Goal: Communication & Community: Answer question/provide support

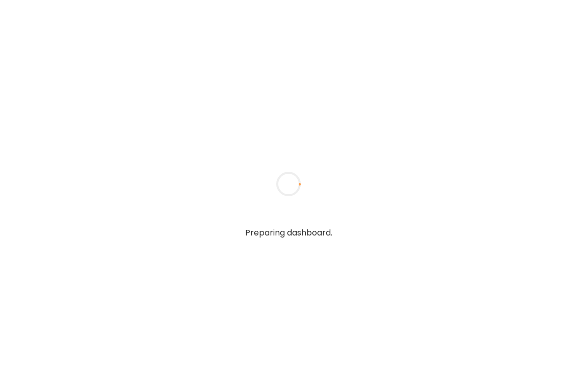
type textarea "**********"
type input "*****"
type input "**********"
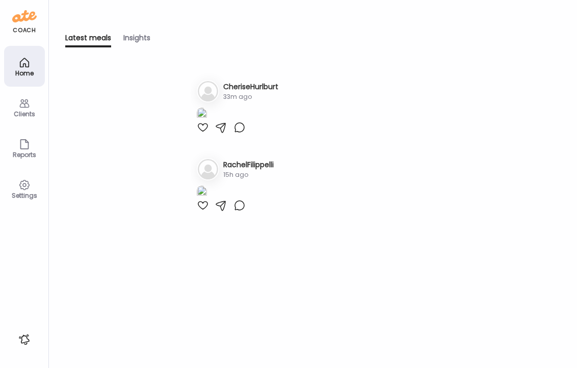
type input "**********"
click at [25, 107] on icon at bounding box center [24, 103] width 10 height 9
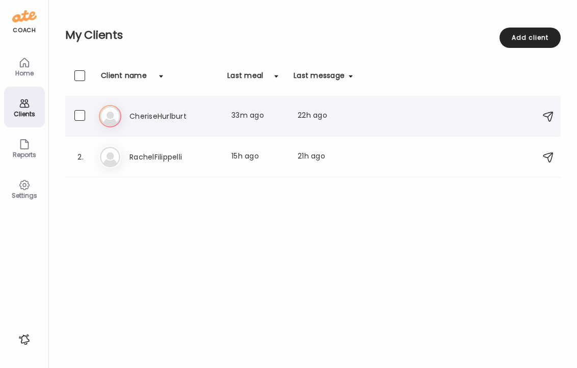
click at [158, 114] on h3 "CheriseHurlburt" at bounding box center [175, 116] width 90 height 12
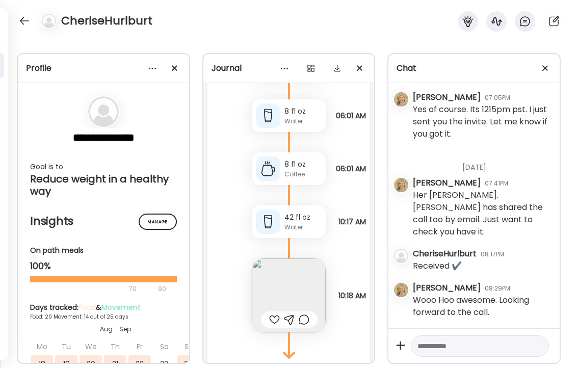
scroll to position [20885, 0]
click at [292, 287] on img at bounding box center [289, 295] width 74 height 74
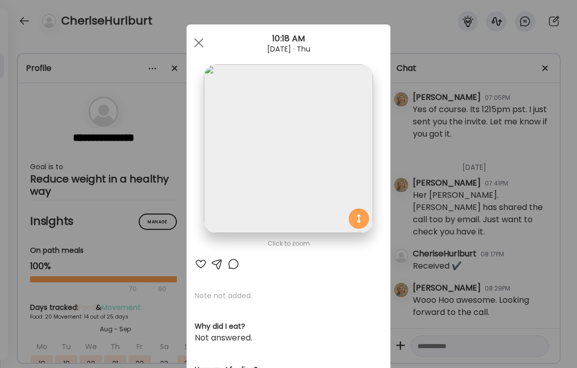
click at [202, 265] on div at bounding box center [201, 264] width 12 height 12
click at [196, 40] on span at bounding box center [198, 42] width 9 height 9
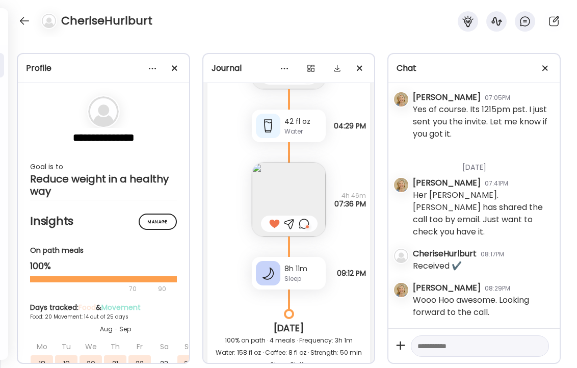
scroll to position [20465, 0]
click at [304, 224] on div at bounding box center [304, 225] width 11 height 12
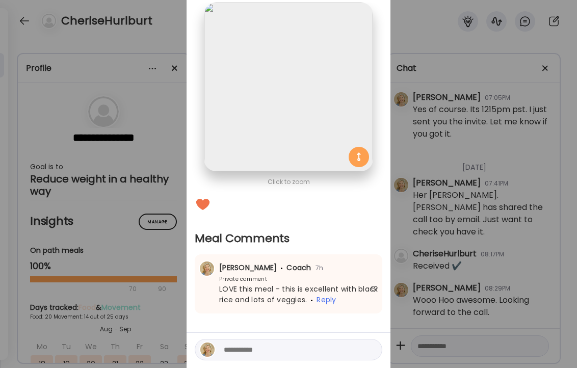
scroll to position [97, 0]
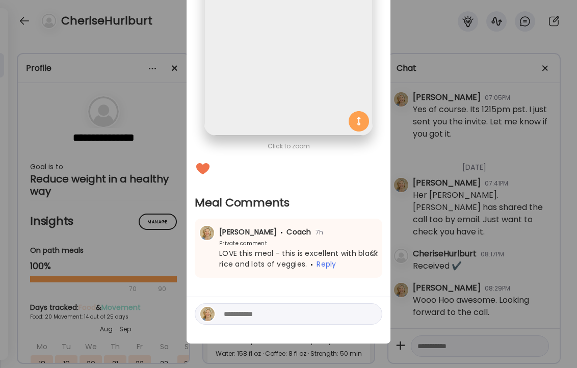
click at [168, 27] on div "Ate Coach Dashboard Wahoo! It’s official Take a moment to set up your Coach Pro…" at bounding box center [288, 184] width 577 height 368
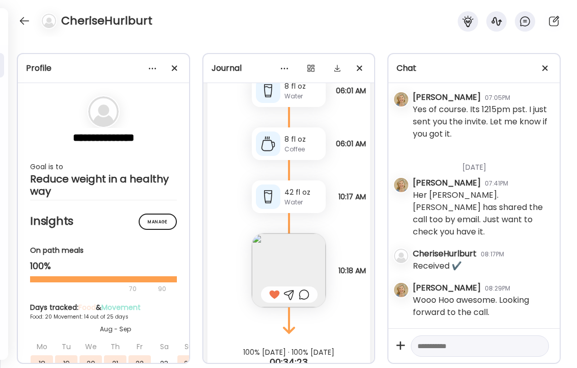
scroll to position [20940, 0]
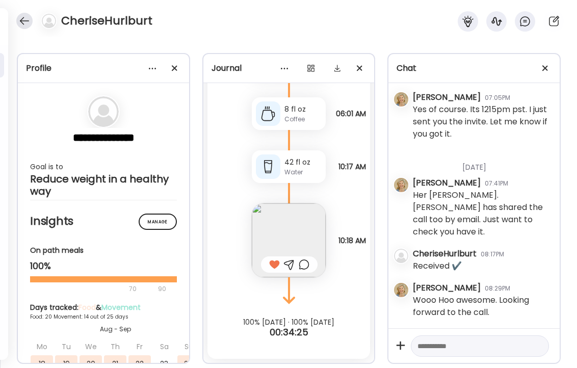
click at [23, 19] on div at bounding box center [24, 21] width 16 height 16
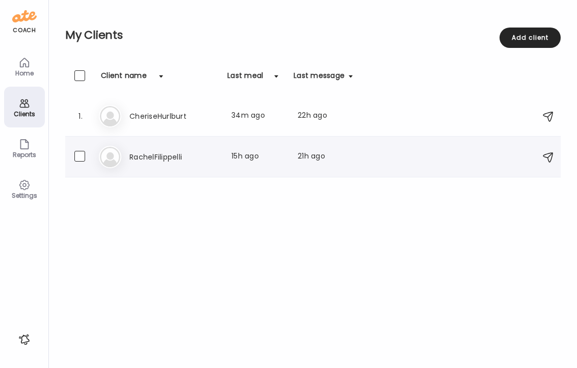
click at [145, 157] on h3 "RachelFilippelli" at bounding box center [175, 157] width 90 height 12
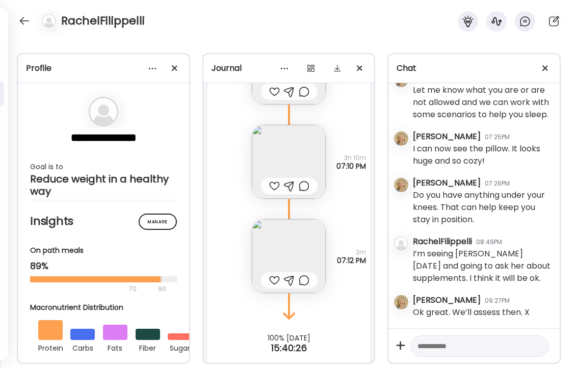
scroll to position [11448, 0]
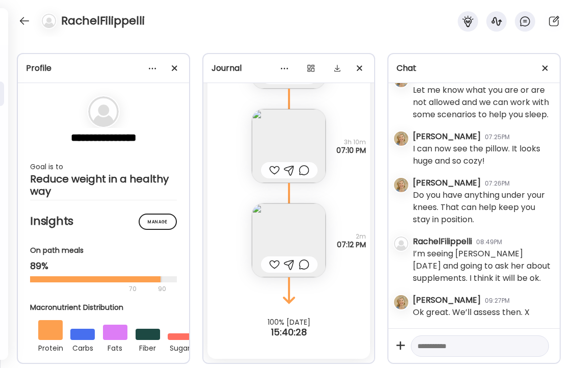
click at [273, 265] on div at bounding box center [274, 265] width 11 height 12
click at [273, 170] on div at bounding box center [274, 170] width 11 height 12
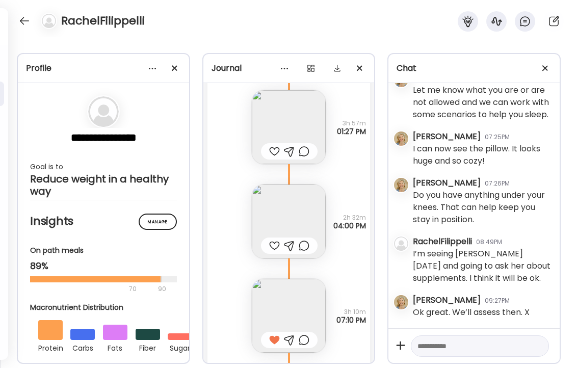
scroll to position [11277, 0]
click at [276, 248] on div at bounding box center [274, 247] width 11 height 12
click at [273, 151] on div at bounding box center [274, 153] width 11 height 12
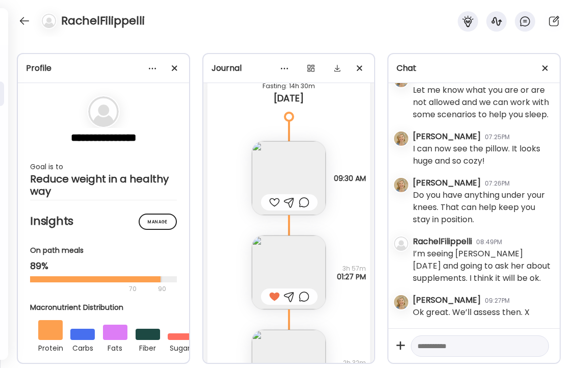
scroll to position [11127, 0]
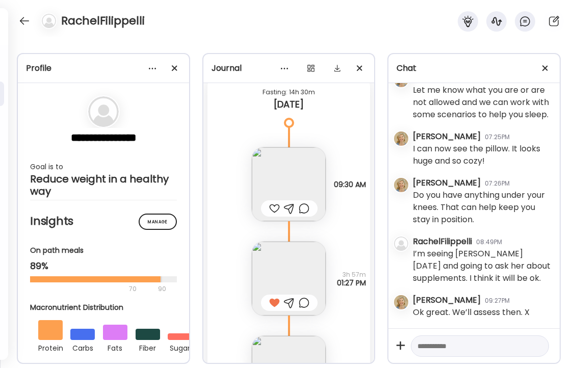
click at [272, 207] on div at bounding box center [274, 208] width 11 height 12
click at [455, 345] on textarea at bounding box center [471, 346] width 107 height 12
type textarea "**********"
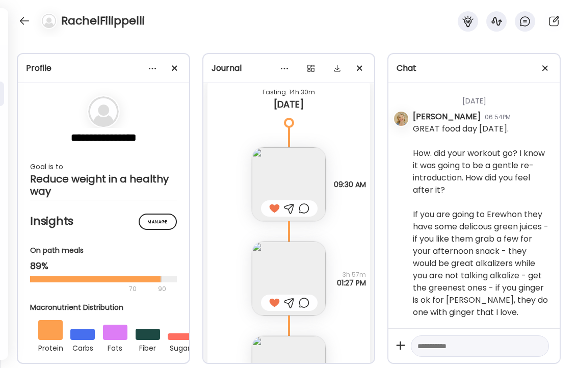
scroll to position [37065, 0]
click at [23, 18] on div at bounding box center [24, 21] width 16 height 16
